Goal: Information Seeking & Learning: Learn about a topic

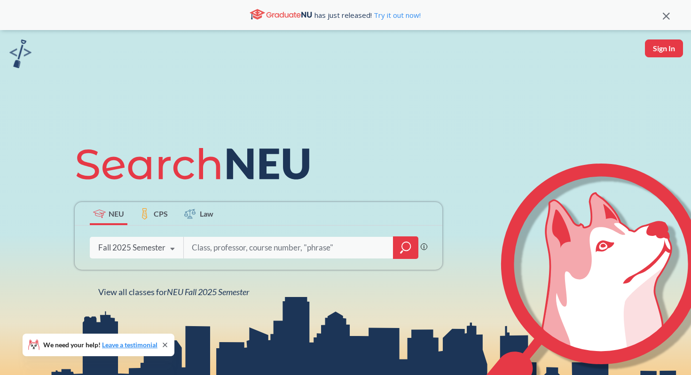
click at [164, 247] on icon at bounding box center [173, 249] width 18 height 26
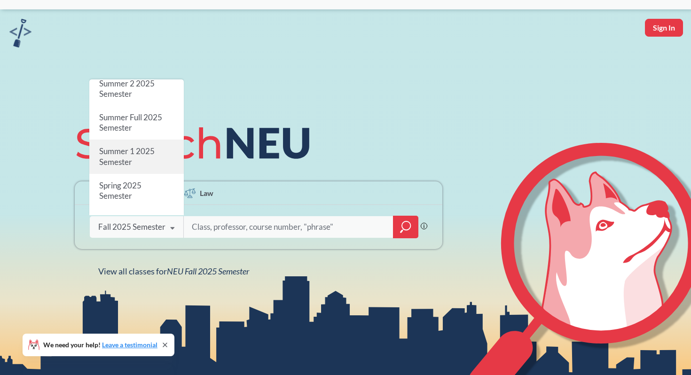
scroll to position [45, 0]
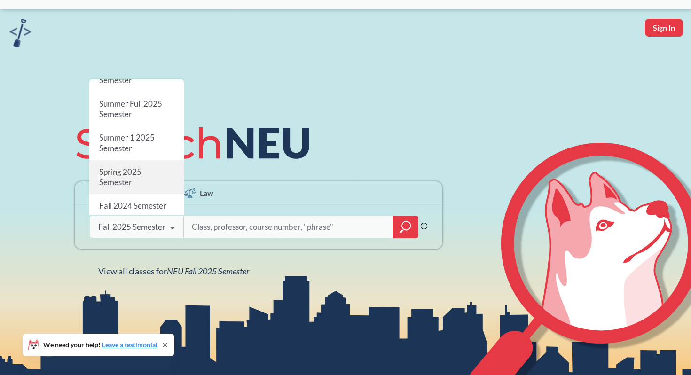
click at [151, 181] on div "Spring 2025 Semester" at bounding box center [136, 177] width 95 height 34
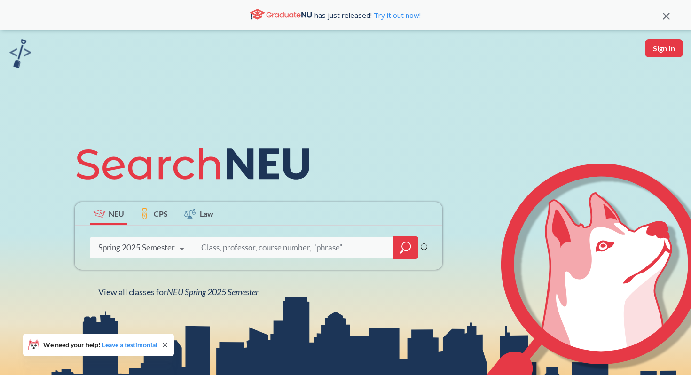
click at [230, 251] on input "search" at bounding box center [293, 248] width 186 height 20
type input "4120"
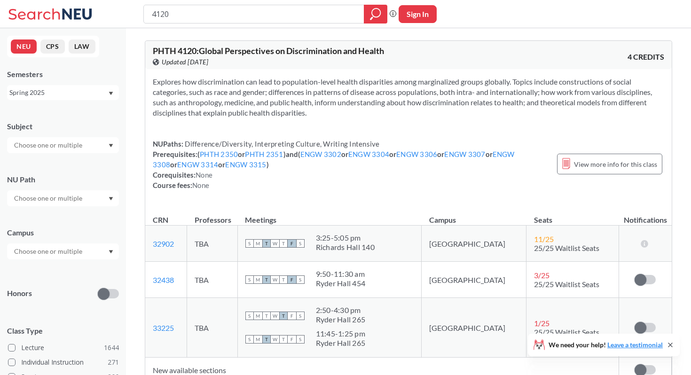
click at [80, 87] on div "Spring 2025" at bounding box center [63, 92] width 112 height 15
click at [64, 137] on div "Spring 2024" at bounding box center [65, 140] width 106 height 10
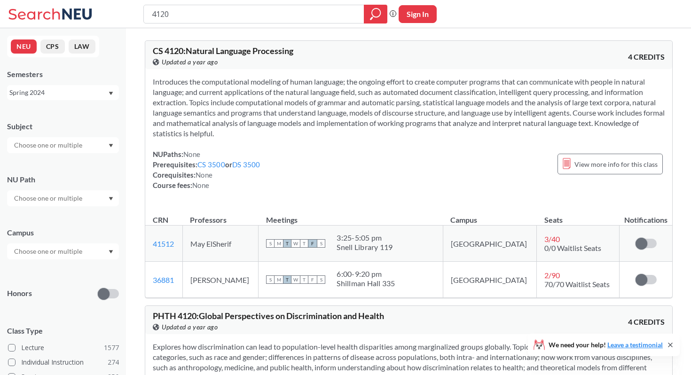
click at [50, 90] on div "Spring 2024" at bounding box center [58, 92] width 98 height 10
click at [64, 153] on div "Spring 2023" at bounding box center [63, 161] width 112 height 26
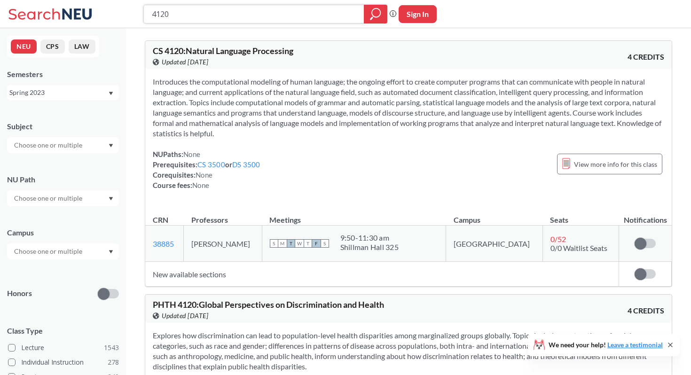
drag, startPoint x: 229, startPoint y: 14, endPoint x: 84, endPoint y: 14, distance: 144.4
click at [84, 14] on div "4120 Phrase search guarantees the exact search appears in the results. Ex. If y…" at bounding box center [345, 14] width 691 height 28
type input "1295"
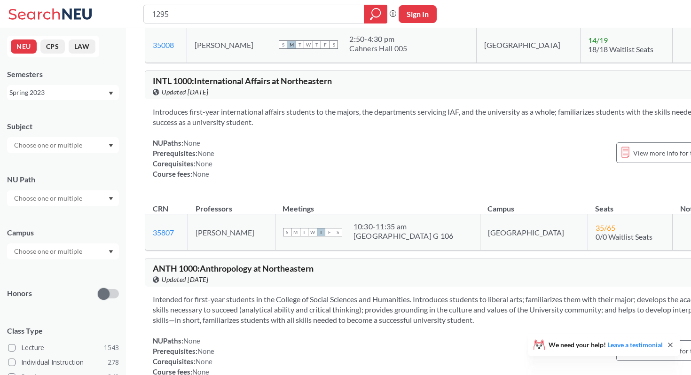
scroll to position [1544, 0]
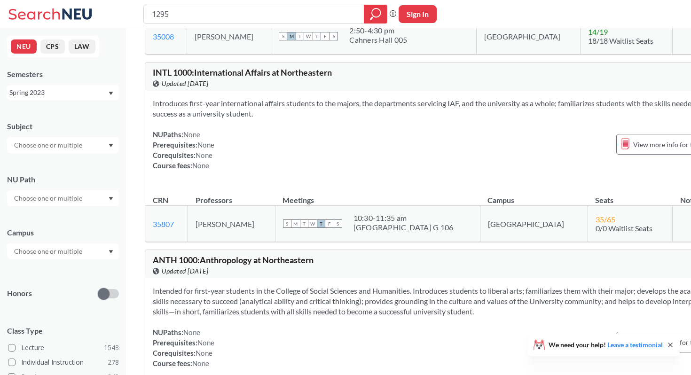
click at [105, 91] on div "Spring 2023" at bounding box center [58, 92] width 98 height 10
click at [87, 133] on div "Summer 2 2025" at bounding box center [63, 139] width 112 height 26
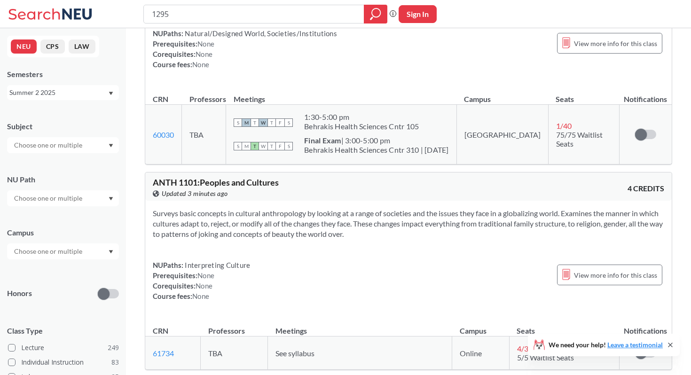
scroll to position [494, 0]
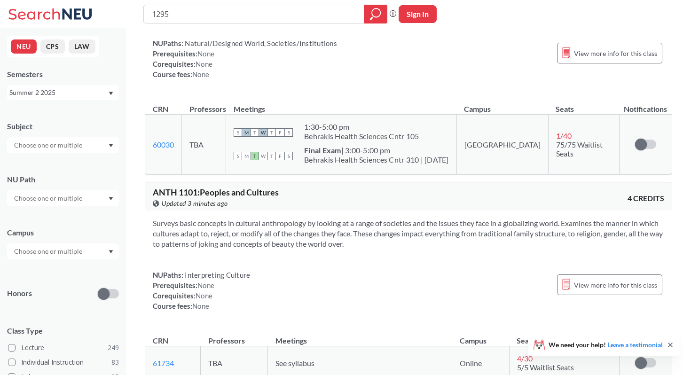
click at [74, 145] on input "text" at bounding box center [48, 145] width 79 height 11
click at [64, 188] on div "PSYC ( 12 )" at bounding box center [65, 186] width 106 height 10
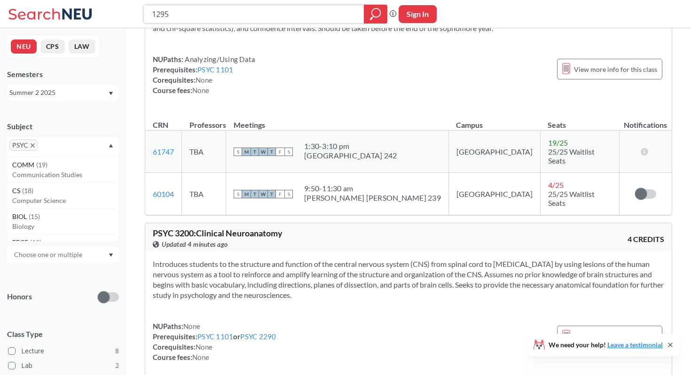
scroll to position [340, 0]
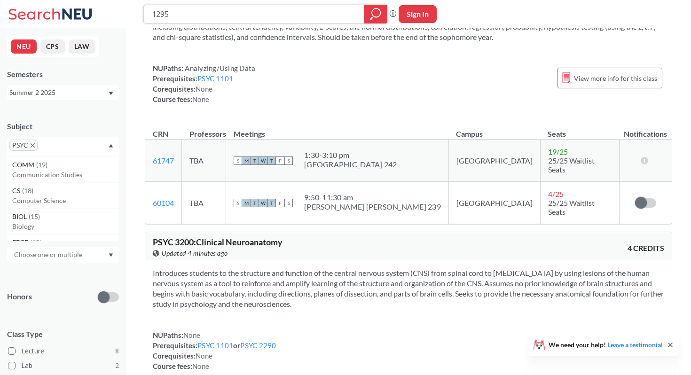
click at [153, 16] on input "1295" at bounding box center [254, 14] width 206 height 16
type input "SOCL1295"
click at [370, 16] on icon "magnifying glass" at bounding box center [375, 14] width 11 height 13
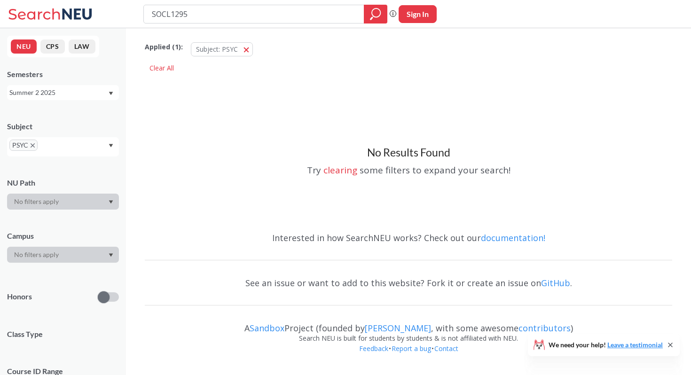
click at [60, 96] on div "Summer 2 2025" at bounding box center [58, 92] width 98 height 10
click at [53, 113] on div "Fall 2025" at bounding box center [65, 113] width 106 height 10
click at [64, 93] on div "Fall 2025" at bounding box center [58, 92] width 98 height 10
click at [55, 129] on div "Summer 2 2025" at bounding box center [63, 139] width 112 height 26
click at [67, 89] on div "Summer 2 2025" at bounding box center [58, 92] width 98 height 10
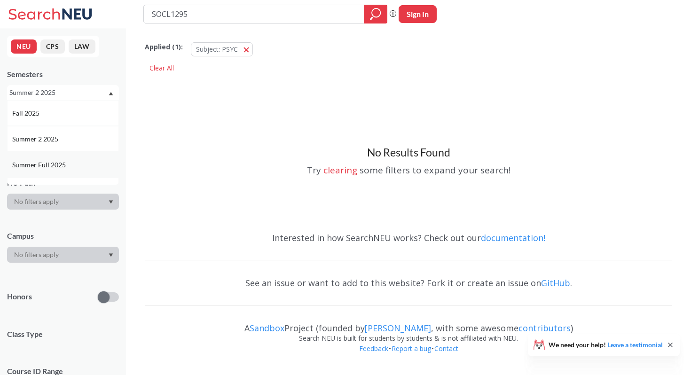
click at [50, 158] on div "Summer Full 2025" at bounding box center [63, 165] width 112 height 26
click at [54, 90] on div "Summer Full 2025" at bounding box center [58, 92] width 98 height 10
click at [52, 148] on div "Spring 2025" at bounding box center [65, 152] width 106 height 10
click at [64, 94] on div "Spring 2025" at bounding box center [58, 92] width 98 height 10
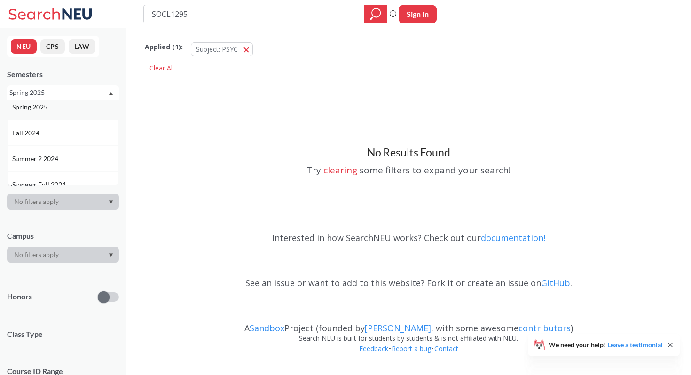
scroll to position [111, 0]
click at [48, 135] on div "Fall 2024" at bounding box center [65, 132] width 106 height 10
click at [69, 89] on div "Fall 2024" at bounding box center [58, 92] width 98 height 10
click at [66, 156] on div "Summer 2 2024" at bounding box center [65, 159] width 106 height 10
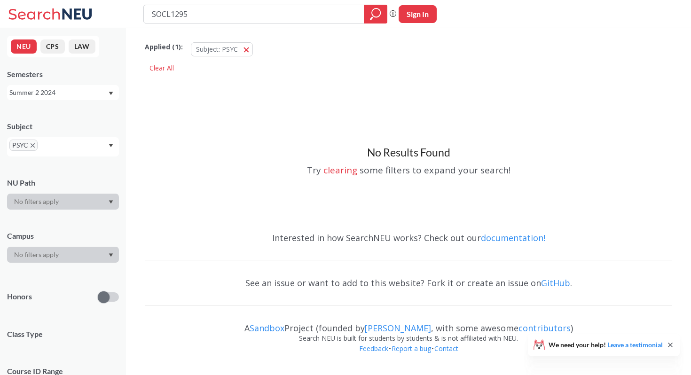
click at [80, 89] on div "Summer 2 2024" at bounding box center [58, 92] width 98 height 10
click at [79, 134] on div "Fall 2024" at bounding box center [65, 131] width 106 height 10
click at [75, 96] on div "Fall 2024" at bounding box center [58, 92] width 98 height 10
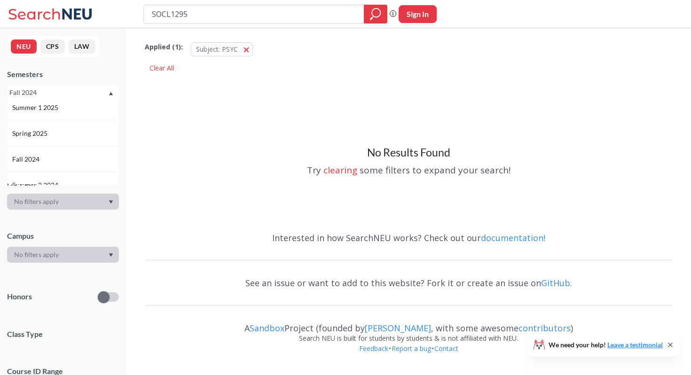
click at [75, 136] on div "Spring 2025" at bounding box center [65, 133] width 106 height 10
click at [79, 92] on div "Spring 2025" at bounding box center [58, 92] width 98 height 10
click at [70, 138] on div "Spring 2024" at bounding box center [63, 131] width 112 height 26
click at [82, 92] on div "Spring 2024" at bounding box center [58, 92] width 98 height 10
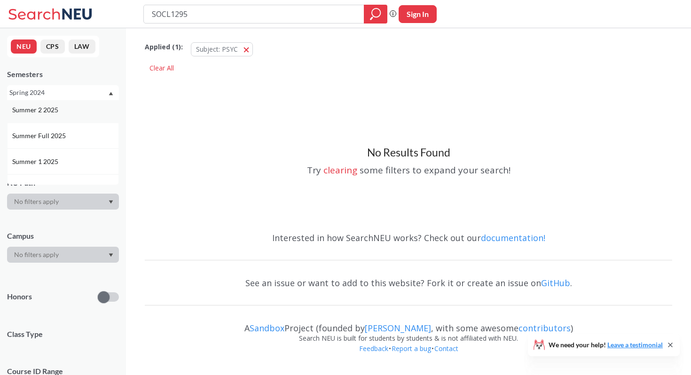
scroll to position [33, 0]
click at [243, 52] on button "Subject: PSYC PSYC" at bounding box center [222, 49] width 62 height 14
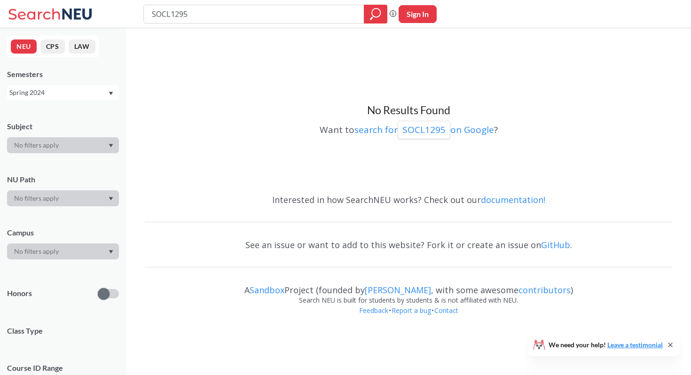
click at [99, 94] on div "Spring 2024" at bounding box center [58, 92] width 98 height 10
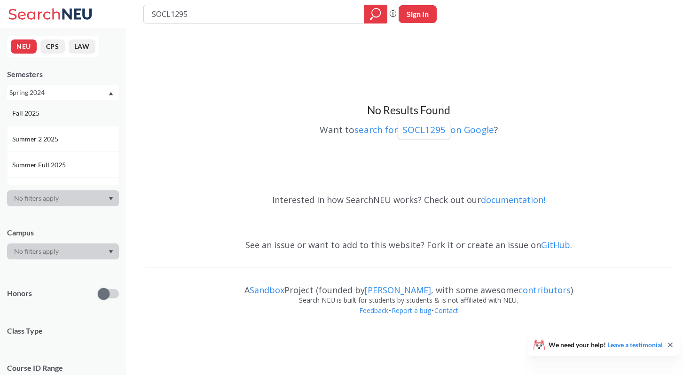
click at [79, 108] on div "Fall 2025" at bounding box center [65, 113] width 106 height 10
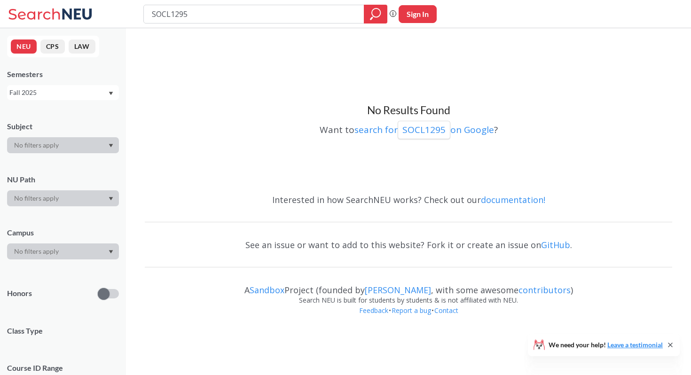
click at [89, 94] on div "Fall 2025" at bounding box center [58, 92] width 98 height 10
click at [79, 133] on div "Summer 2 2025" at bounding box center [63, 139] width 112 height 26
click at [84, 87] on div "Summer 2 2025" at bounding box center [63, 92] width 112 height 15
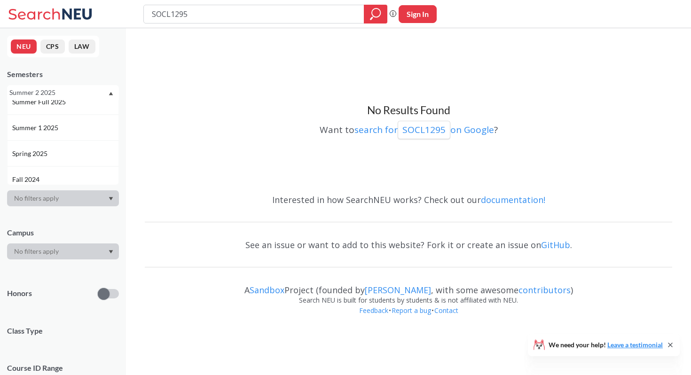
scroll to position [76, 0]
click at [81, 128] on div "Spring 2025" at bounding box center [63, 140] width 112 height 26
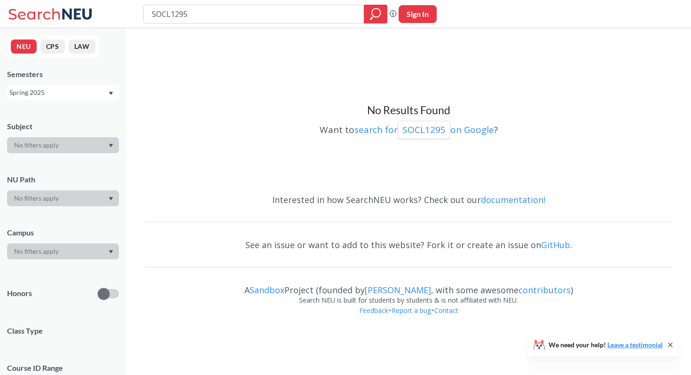
click at [95, 95] on div "Spring 2025" at bounding box center [58, 92] width 98 height 10
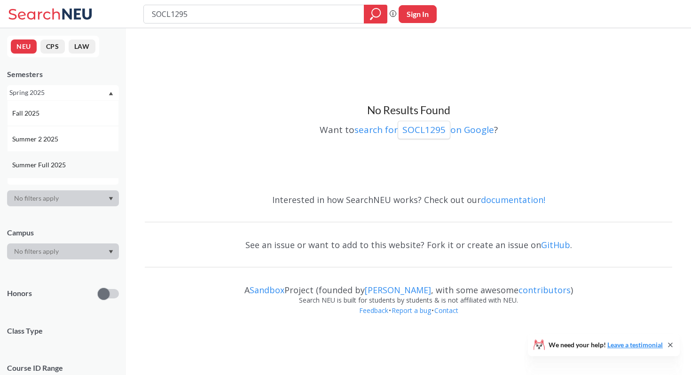
click at [83, 166] on div "Summer Full 2025" at bounding box center [65, 165] width 106 height 10
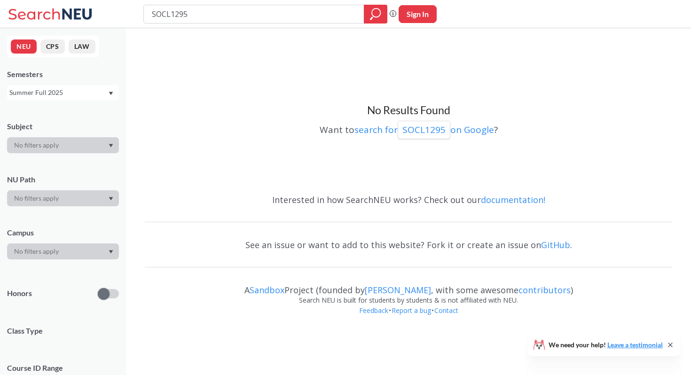
click at [90, 89] on div "Summer Full 2025" at bounding box center [58, 92] width 98 height 10
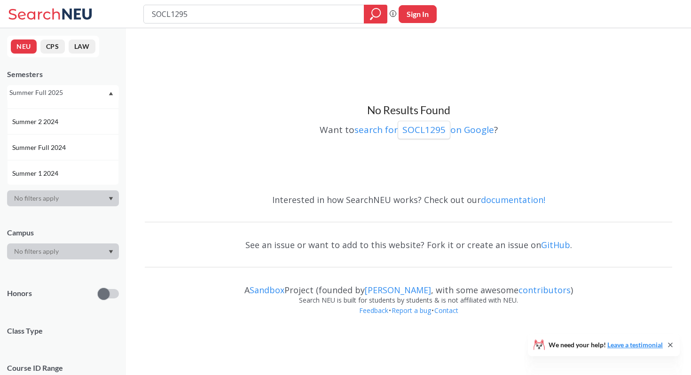
scroll to position [151, 0]
click at [81, 161] on div "Summer 1 2024" at bounding box center [63, 170] width 112 height 26
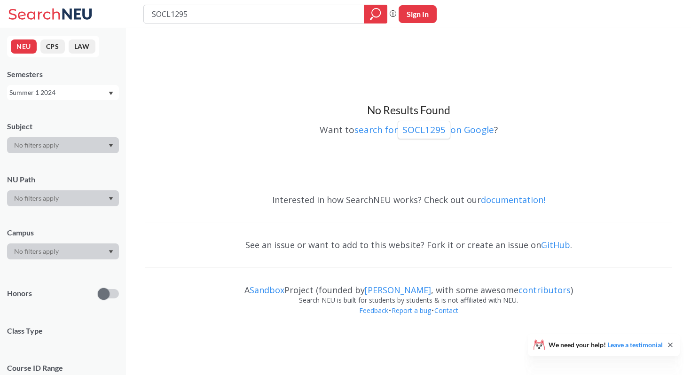
click at [93, 92] on div "Summer 1 2024" at bounding box center [58, 92] width 98 height 10
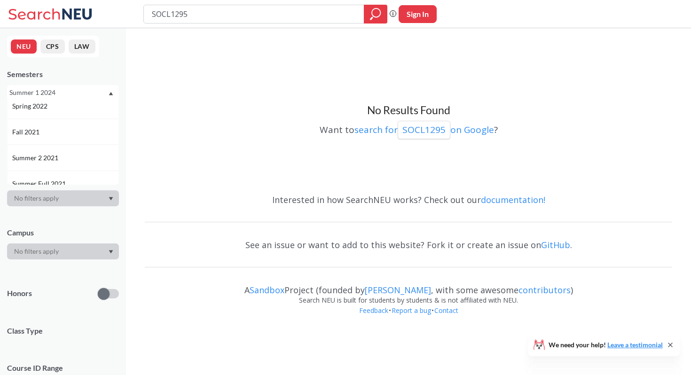
scroll to position [576, 0]
click at [77, 157] on div "Spring 2021" at bounding box center [65, 158] width 106 height 10
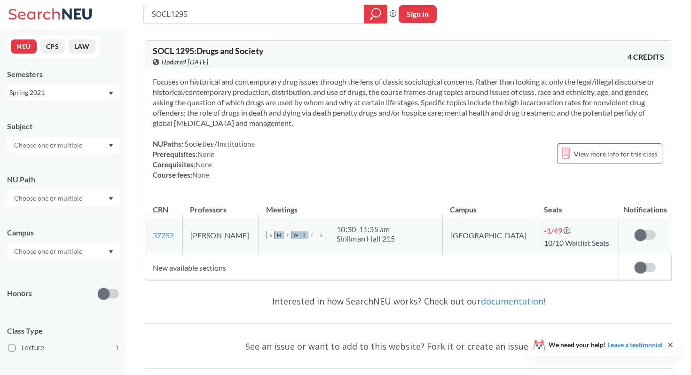
click at [82, 93] on div "Spring 2021" at bounding box center [58, 92] width 98 height 10
click at [69, 137] on div "Spring 2023" at bounding box center [65, 138] width 106 height 10
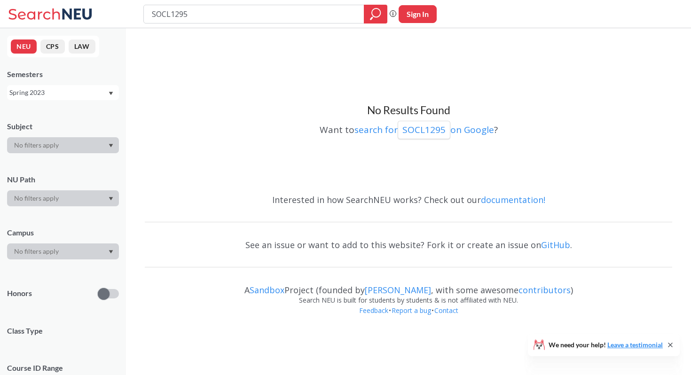
click at [81, 93] on div "Spring 2023" at bounding box center [58, 92] width 98 height 10
drag, startPoint x: 224, startPoint y: 16, endPoint x: 103, endPoint y: 14, distance: 121.8
click at [103, 14] on div "SOCL1295 Phrase search guarantees the exact search appears in the results. Ex. …" at bounding box center [345, 14] width 691 height 28
type input "3040"
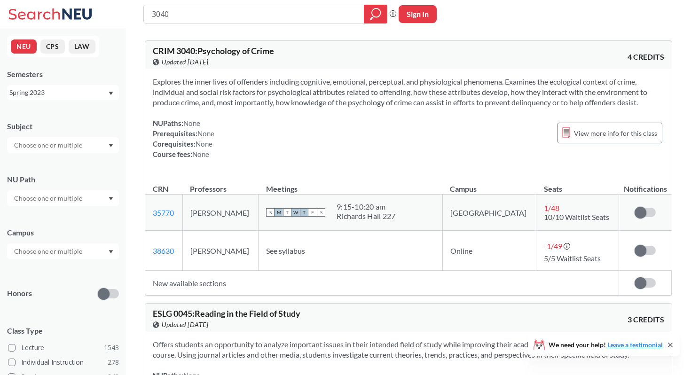
click at [86, 91] on div "Spring 2023" at bounding box center [58, 92] width 98 height 10
click at [64, 162] on span "Summer Full 2025" at bounding box center [39, 165] width 55 height 10
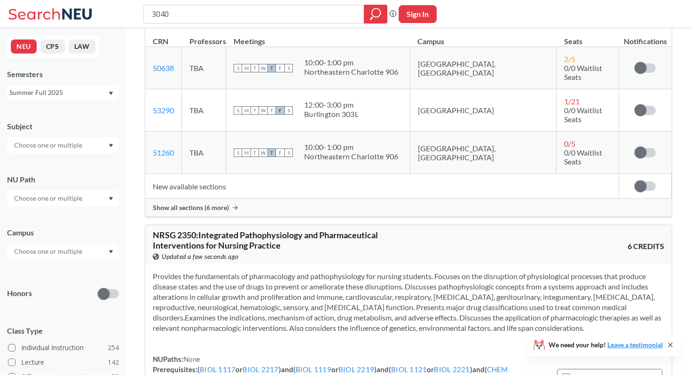
scroll to position [2842, 0]
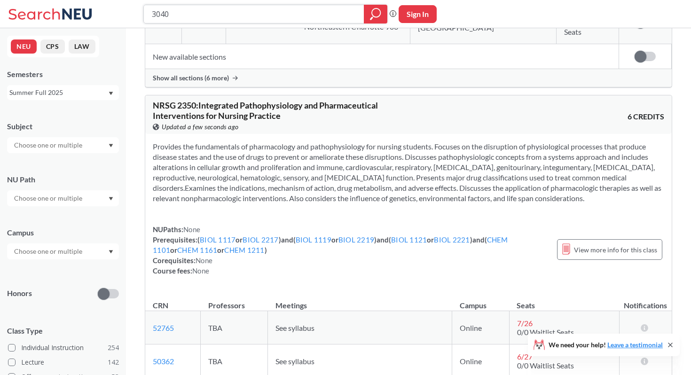
click at [153, 13] on input "3040" at bounding box center [254, 14] width 206 height 16
type input "CRIM3040"
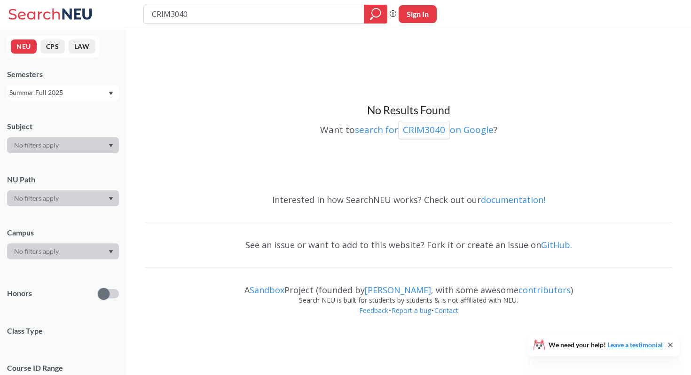
click at [87, 96] on div "Summer Full 2025" at bounding box center [58, 92] width 98 height 10
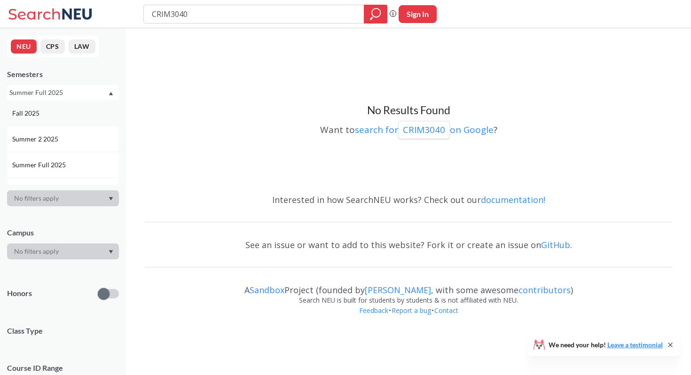
click at [76, 113] on div "Fall 2025" at bounding box center [65, 113] width 106 height 10
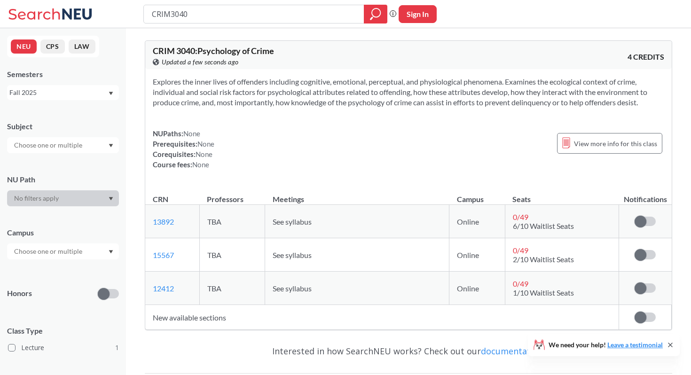
click at [81, 92] on div "Fall 2025" at bounding box center [58, 92] width 98 height 10
click at [64, 160] on span "Summer Full 2025" at bounding box center [39, 165] width 55 height 10
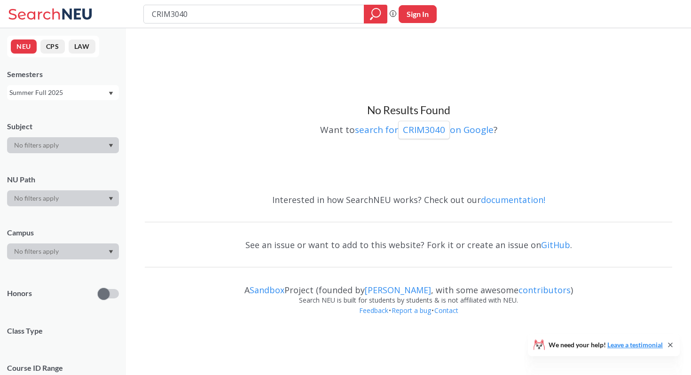
click at [79, 89] on div "Summer Full 2025" at bounding box center [58, 92] width 98 height 10
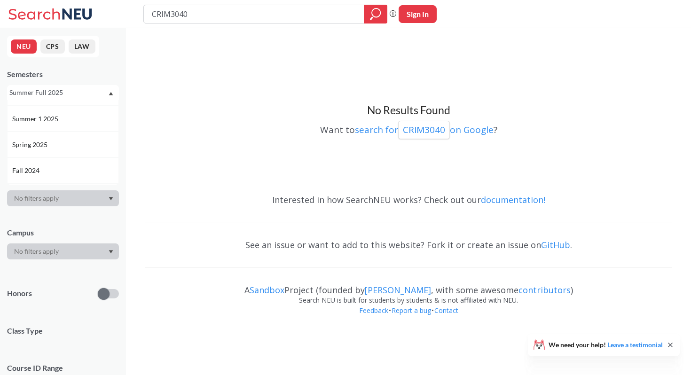
scroll to position [75, 0]
click at [77, 149] on div "Spring 2025" at bounding box center [63, 141] width 112 height 26
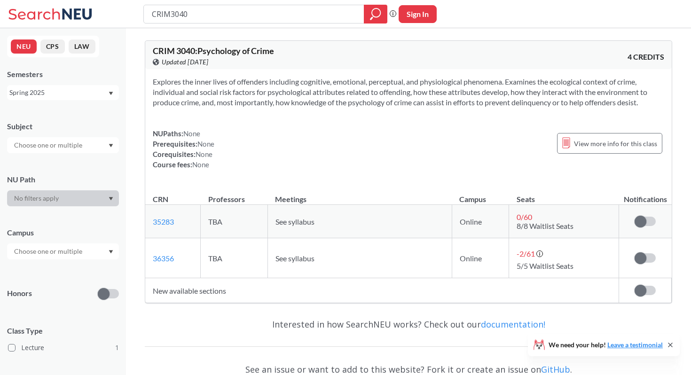
click at [83, 88] on div "Spring 2025" at bounding box center [58, 92] width 98 height 10
click at [80, 130] on div "Fall 2024" at bounding box center [63, 123] width 112 height 26
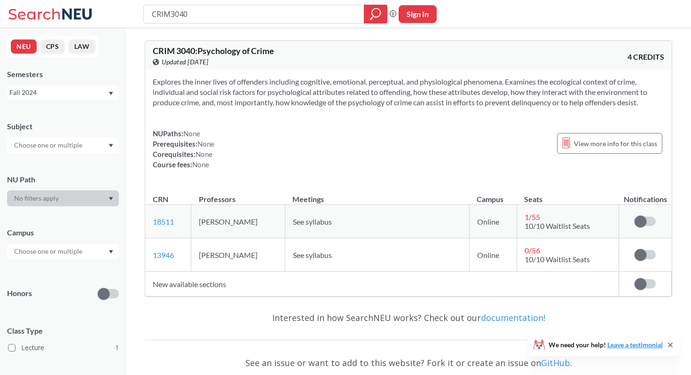
click at [78, 95] on div "Fall 2024" at bounding box center [58, 92] width 98 height 10
click at [79, 119] on div "Summer Full 2024" at bounding box center [63, 111] width 112 height 26
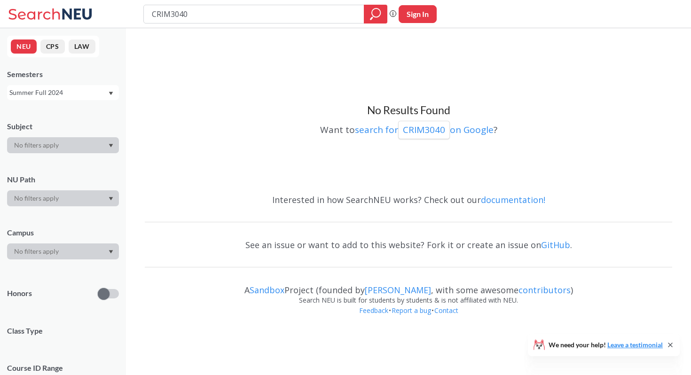
click at [79, 94] on div "Summer Full 2024" at bounding box center [58, 92] width 98 height 10
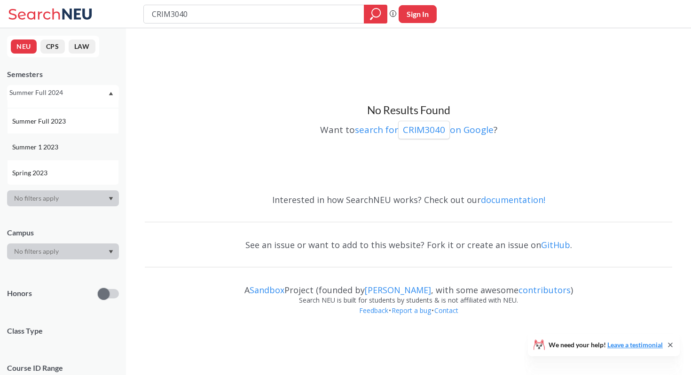
scroll to position [309, 0]
click at [68, 169] on div "Spring 2023" at bounding box center [65, 166] width 106 height 10
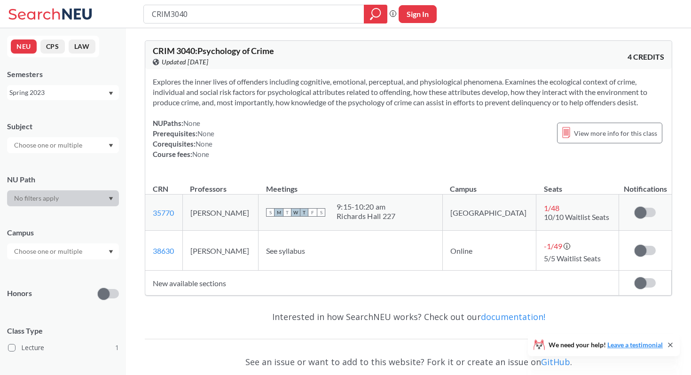
click at [73, 97] on div "Spring 2023" at bounding box center [58, 92] width 98 height 10
click at [66, 156] on span "Summer Full 2023" at bounding box center [39, 155] width 55 height 10
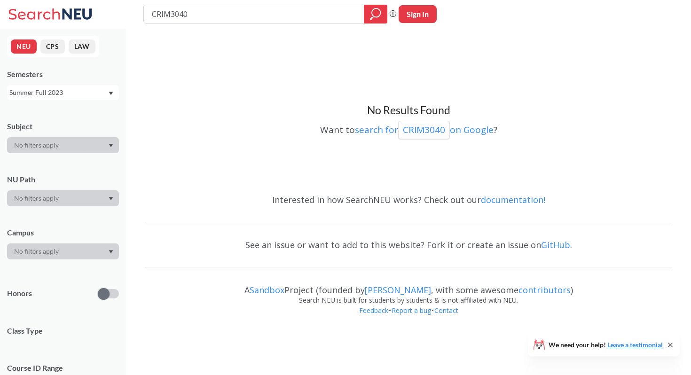
click at [96, 97] on div "Summer Full 2023" at bounding box center [58, 92] width 98 height 10
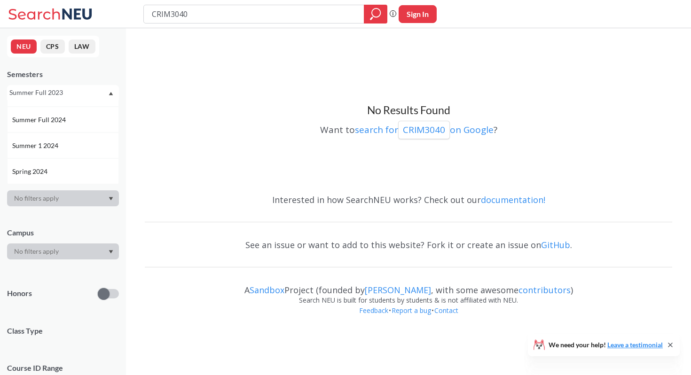
scroll to position [186, 0]
click at [84, 137] on div "Summer 1 2024" at bounding box center [65, 134] width 106 height 10
